Goal: Task Accomplishment & Management: Use online tool/utility

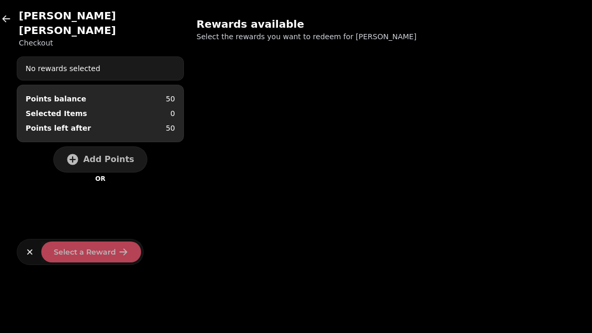
click at [6, 18] on icon "button" at bounding box center [6, 19] width 10 height 10
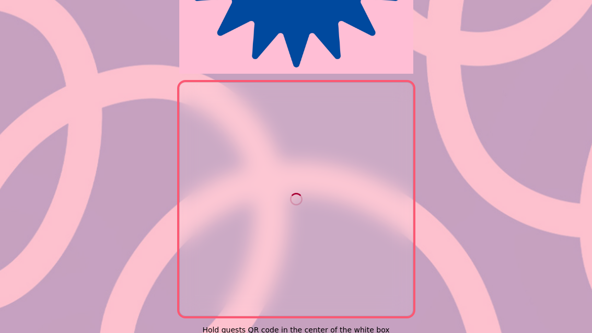
scroll to position [200, 0]
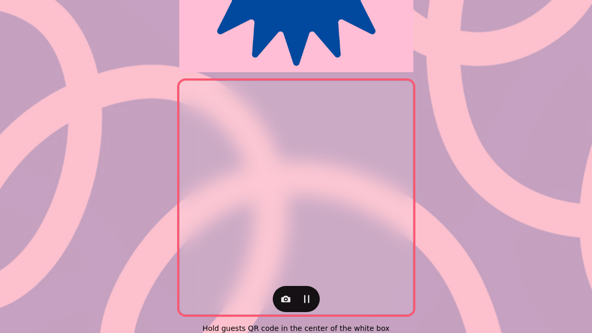
click at [284, 302] on icon "button" at bounding box center [285, 299] width 9 height 7
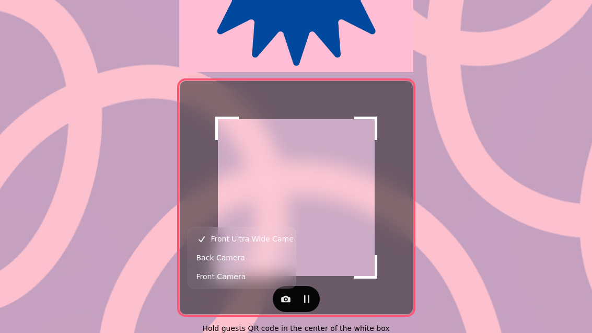
click at [244, 259] on button "Back Camera" at bounding box center [242, 257] width 104 height 19
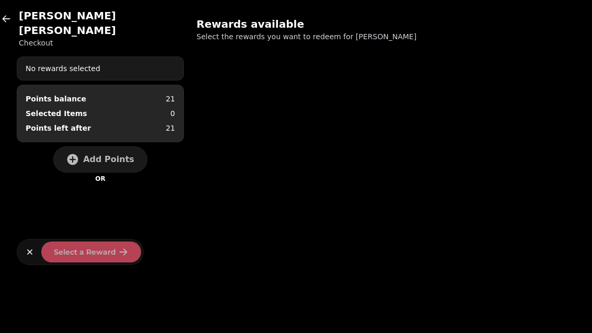
click at [115, 155] on span "Add Points" at bounding box center [108, 159] width 51 height 8
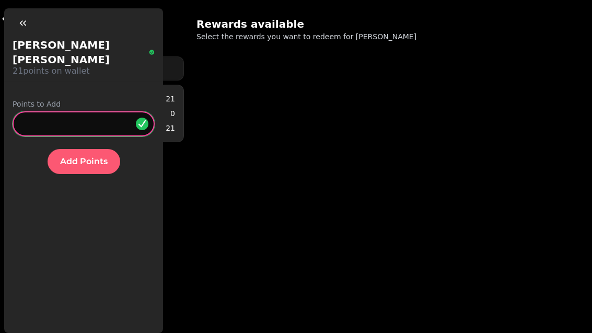
click at [76, 111] on input "*" at bounding box center [84, 123] width 142 height 25
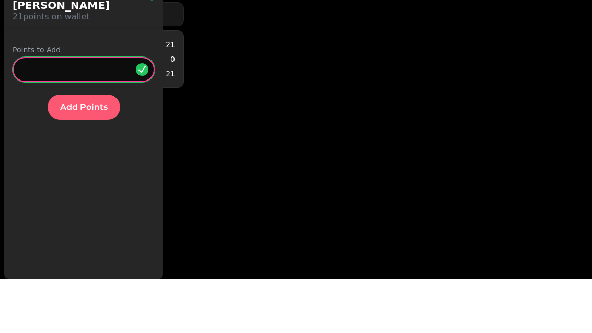
type input "**"
click at [83, 157] on span "Add Points" at bounding box center [84, 161] width 48 height 8
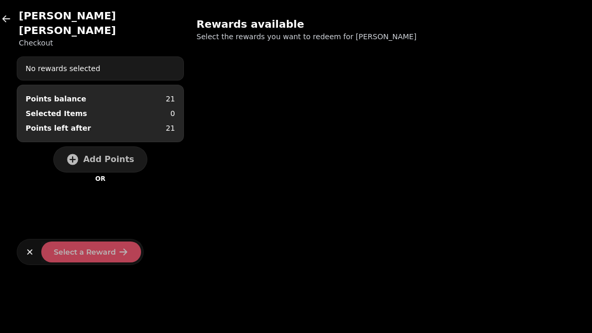
click at [258, 232] on div "[PERSON_NAME] Checkout No rewards selected Points balance 21 Selected Items 0 P…" at bounding box center [296, 166] width 592 height 333
